Goal: Go to known website: Go to known website

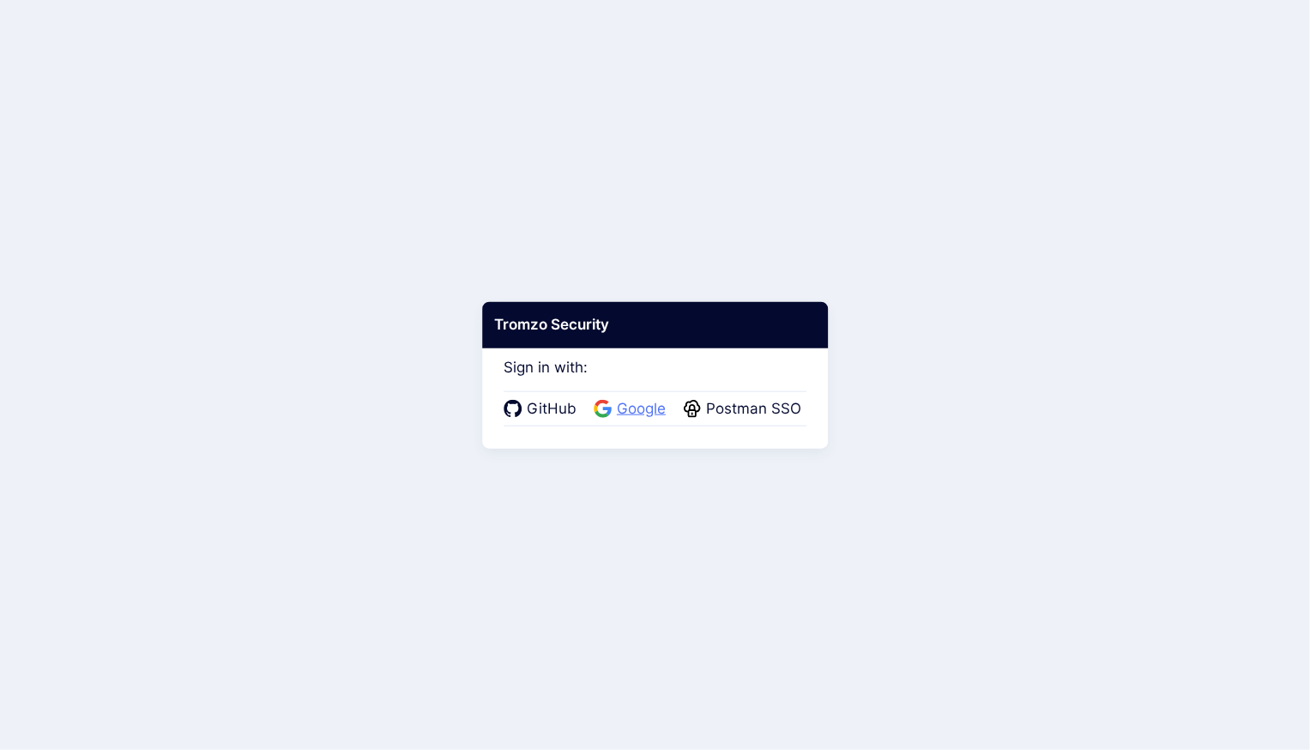
click at [640, 406] on span "Google" at bounding box center [641, 409] width 59 height 22
